Goal: Information Seeking & Learning: Check status

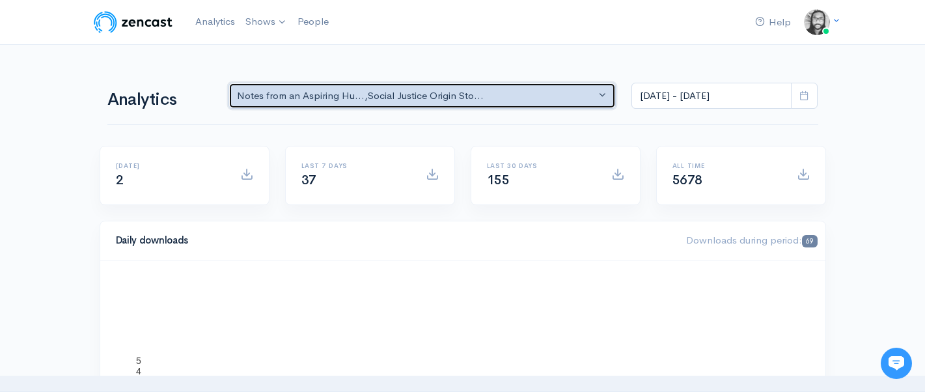
click at [521, 93] on div "Notes from an Aspiring Hu... , Social Justice Origin Sto..." at bounding box center [416, 96] width 359 height 15
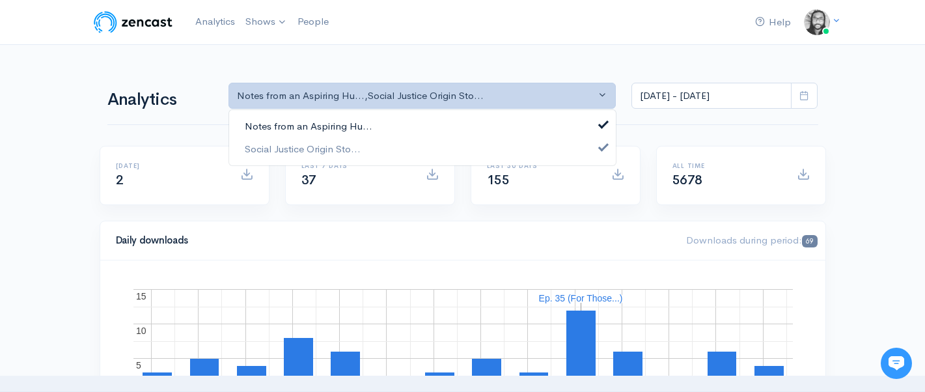
click at [520, 117] on link "Notes from an Aspiring Hu..." at bounding box center [422, 126] width 387 height 23
select select "14701"
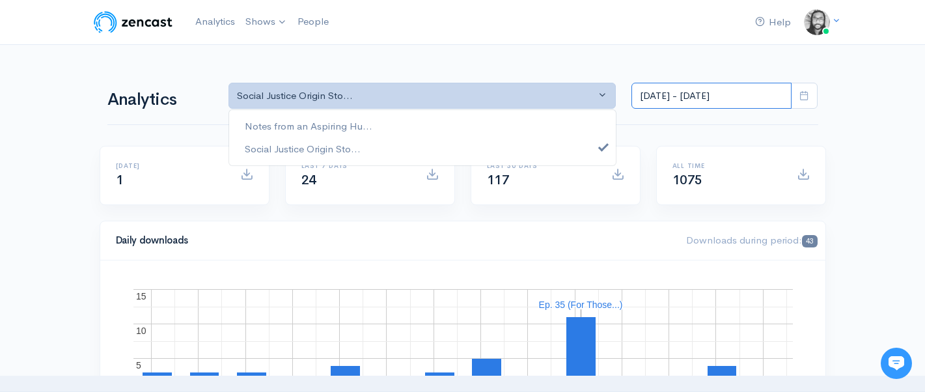
click at [709, 98] on input "[DATE] - [DATE]" at bounding box center [712, 96] width 160 height 27
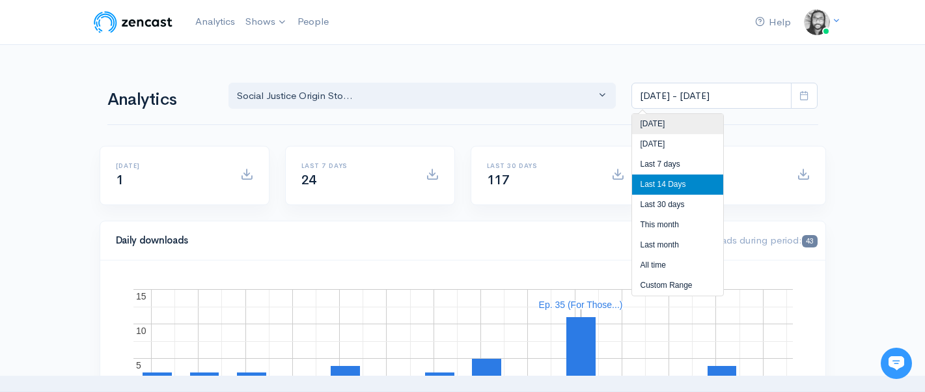
click at [707, 126] on li "[DATE]" at bounding box center [677, 124] width 91 height 20
type input "[DATE] - [DATE]"
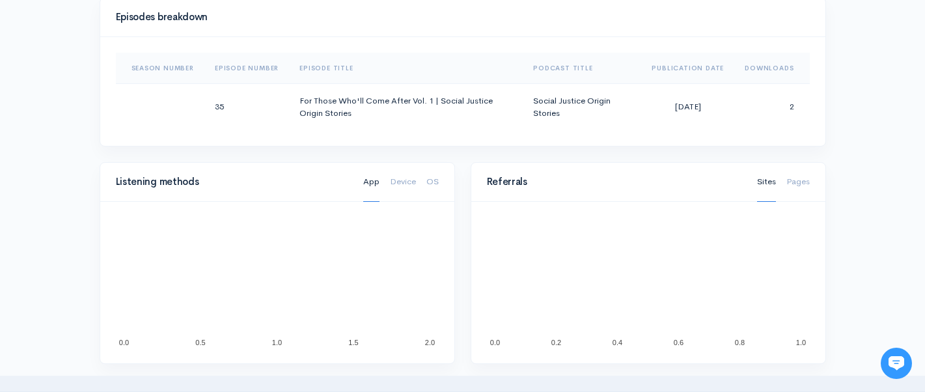
scroll to position [625, 0]
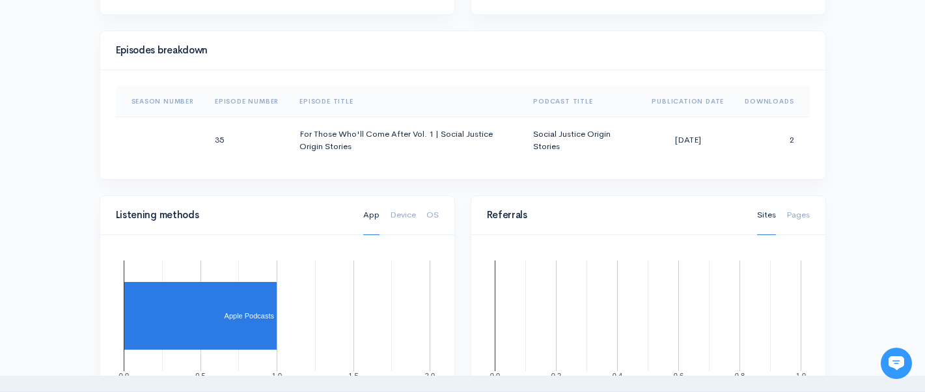
click at [865, 156] on div "Help Notifications View all Your profile Team settings Default team Current Log…" at bounding box center [462, 173] width 925 height 1597
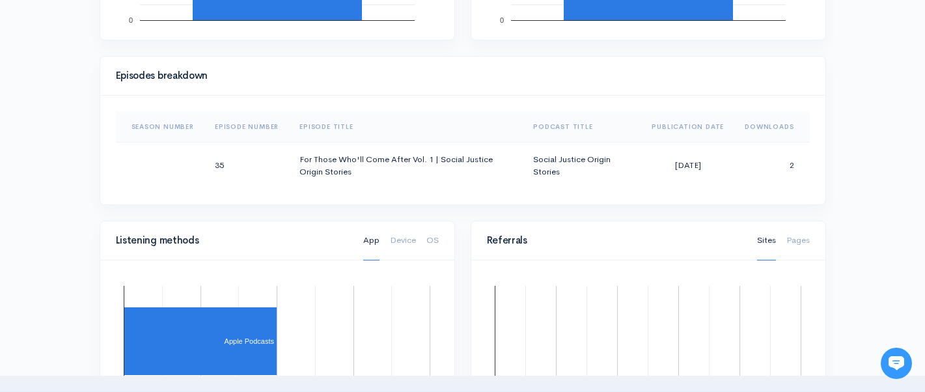
click at [865, 155] on div "Help Notifications View all Your profile Team settings Default team Current Log…" at bounding box center [462, 198] width 925 height 1597
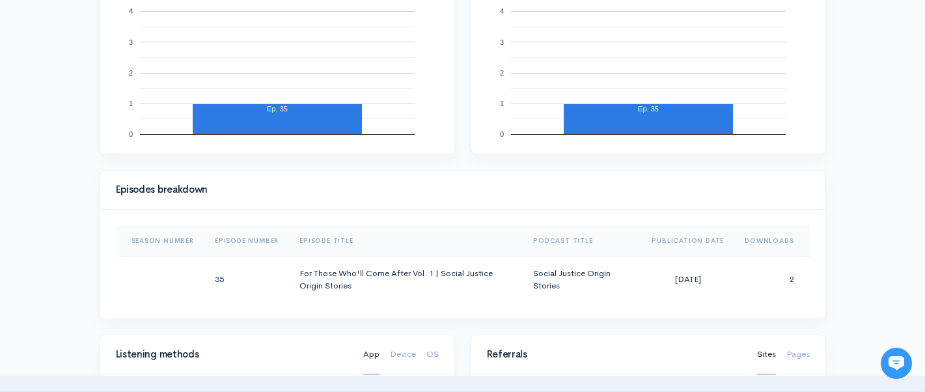
scroll to position [468, 0]
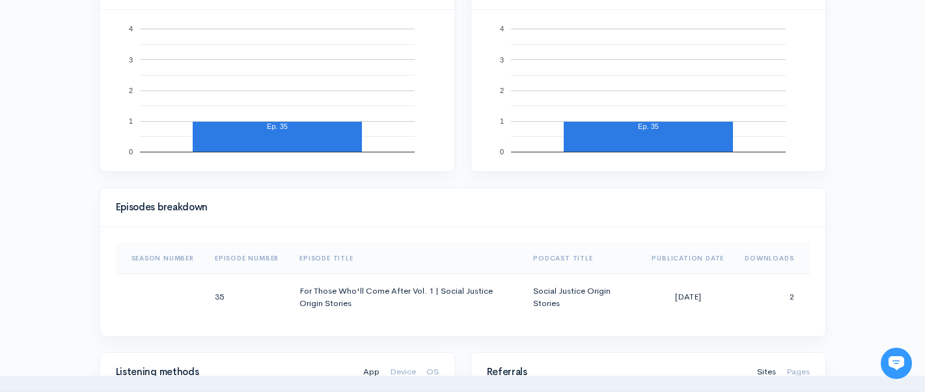
click at [865, 155] on div "Help Notifications View all Your profile Team settings Default team Current Log…" at bounding box center [462, 330] width 925 height 1597
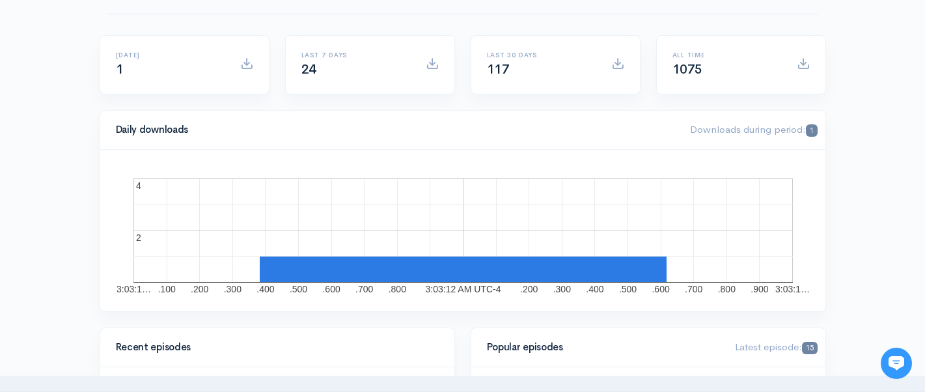
scroll to position [0, 0]
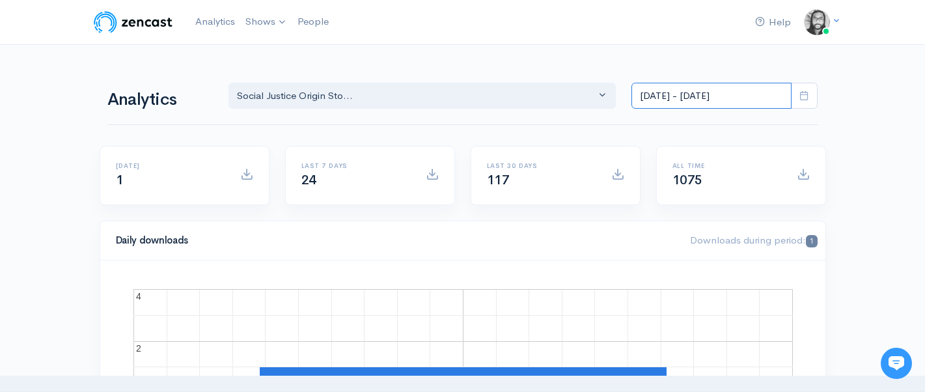
click at [658, 89] on input "[DATE] - [DATE]" at bounding box center [712, 96] width 160 height 27
click at [503, 113] on div "Analytics Notes from an Aspiring Hu... Social Justice Origin Sto... Social Just…" at bounding box center [462, 94] width 711 height 63
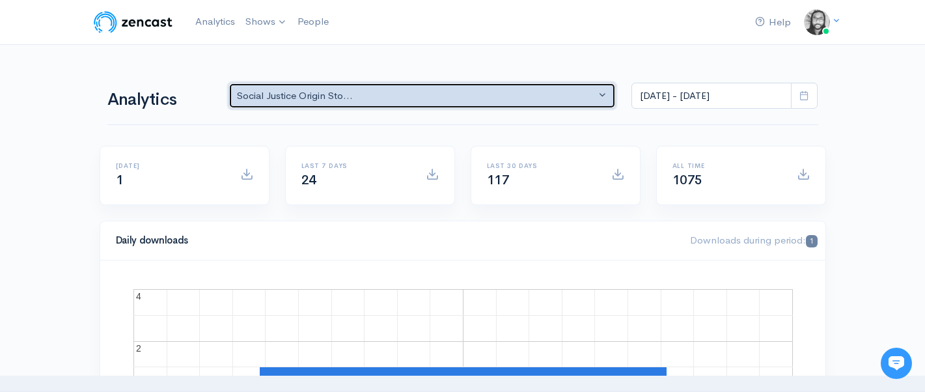
click at [503, 105] on button "Social Justice Origin Sto..." at bounding box center [423, 96] width 388 height 27
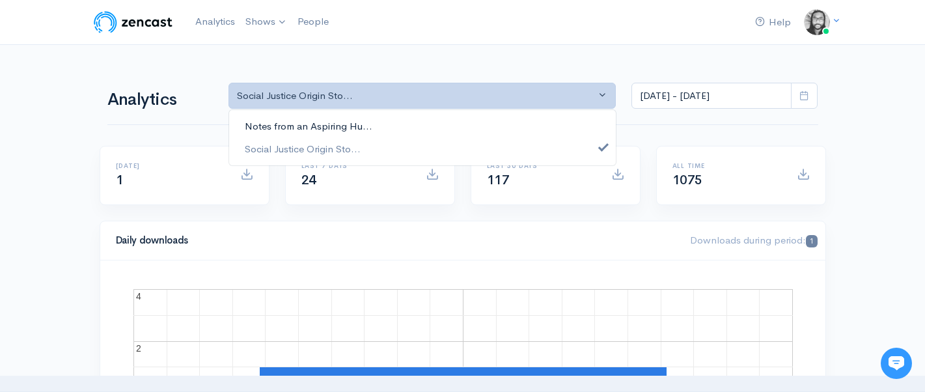
click at [499, 130] on link "Notes from an Aspiring Hu..." at bounding box center [422, 126] width 387 height 23
select select "5809"
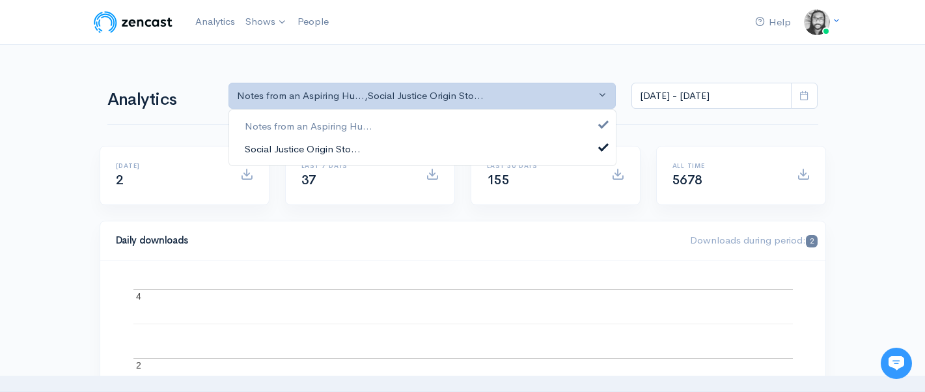
click at [499, 146] on link "Social Justice Origin Sto..." at bounding box center [422, 148] width 387 height 23
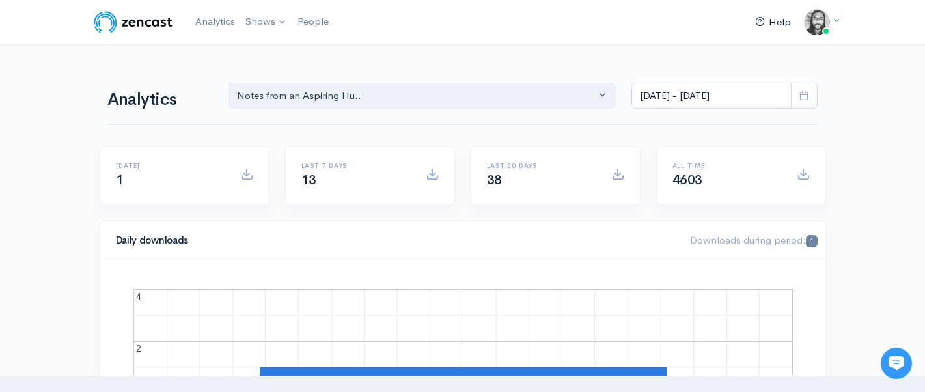
click at [774, 27] on link "Help" at bounding box center [773, 22] width 46 height 28
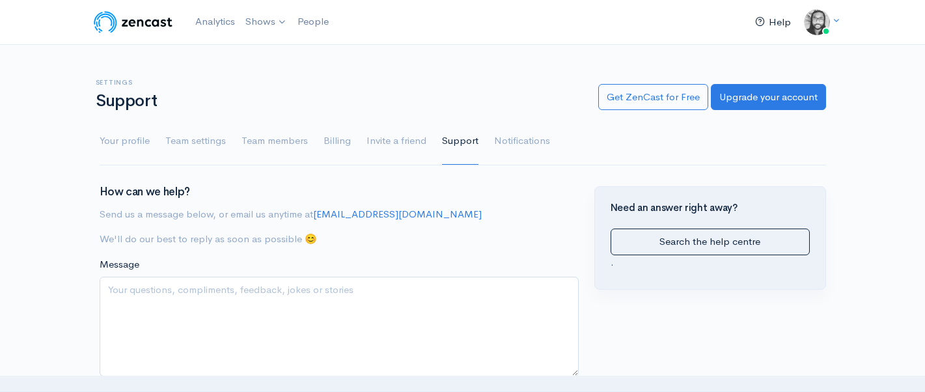
click at [774, 27] on link "Help" at bounding box center [773, 22] width 46 height 28
click at [144, 29] on img at bounding box center [133, 22] width 83 height 26
